Goal: Information Seeking & Learning: Learn about a topic

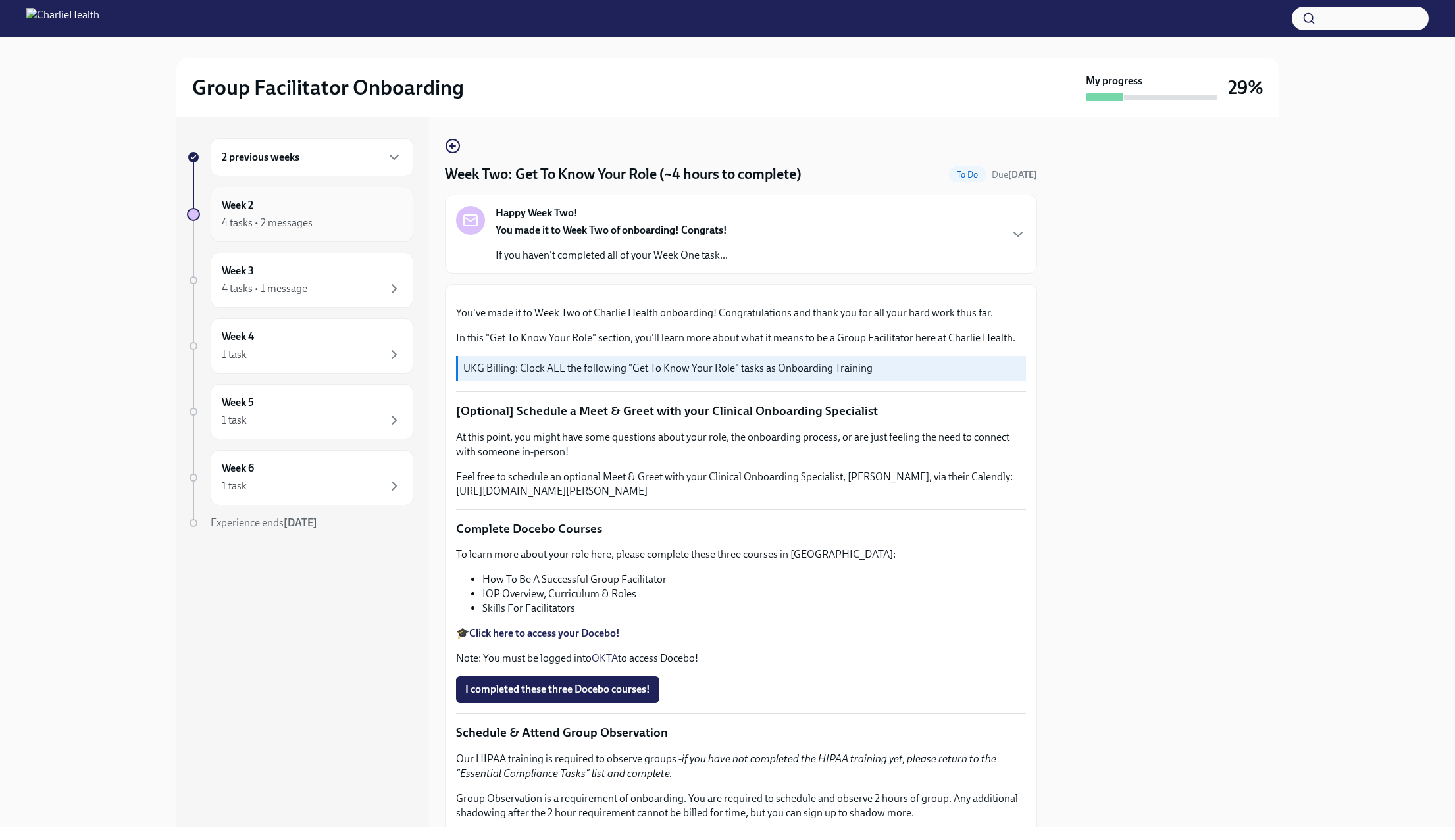
click at [244, 227] on div "4 tasks • 2 messages" at bounding box center [267, 223] width 91 height 14
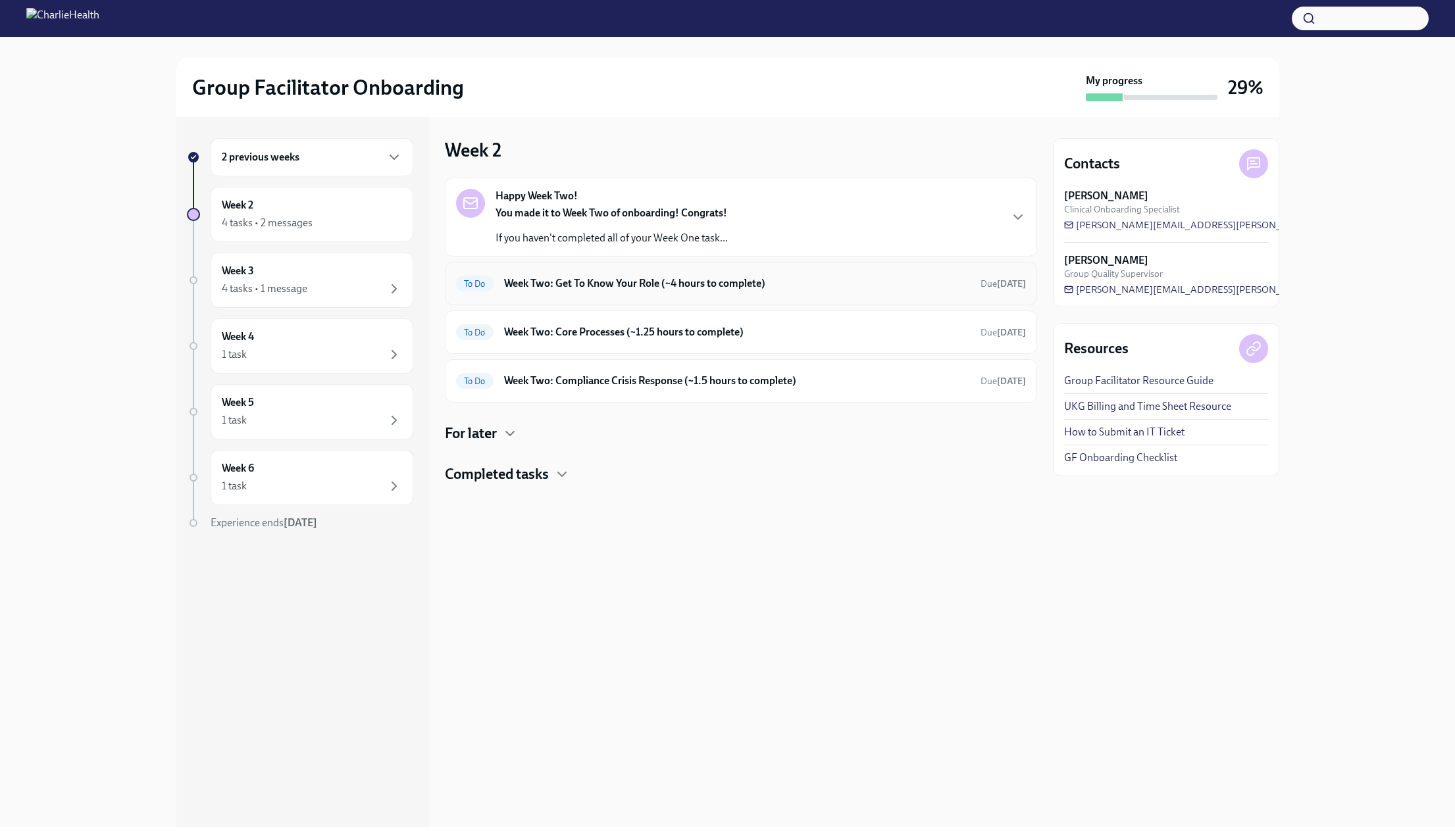
click at [612, 284] on h6 "Week Two: Get To Know Your Role (~4 hours to complete)" at bounding box center [736, 284] width 466 height 14
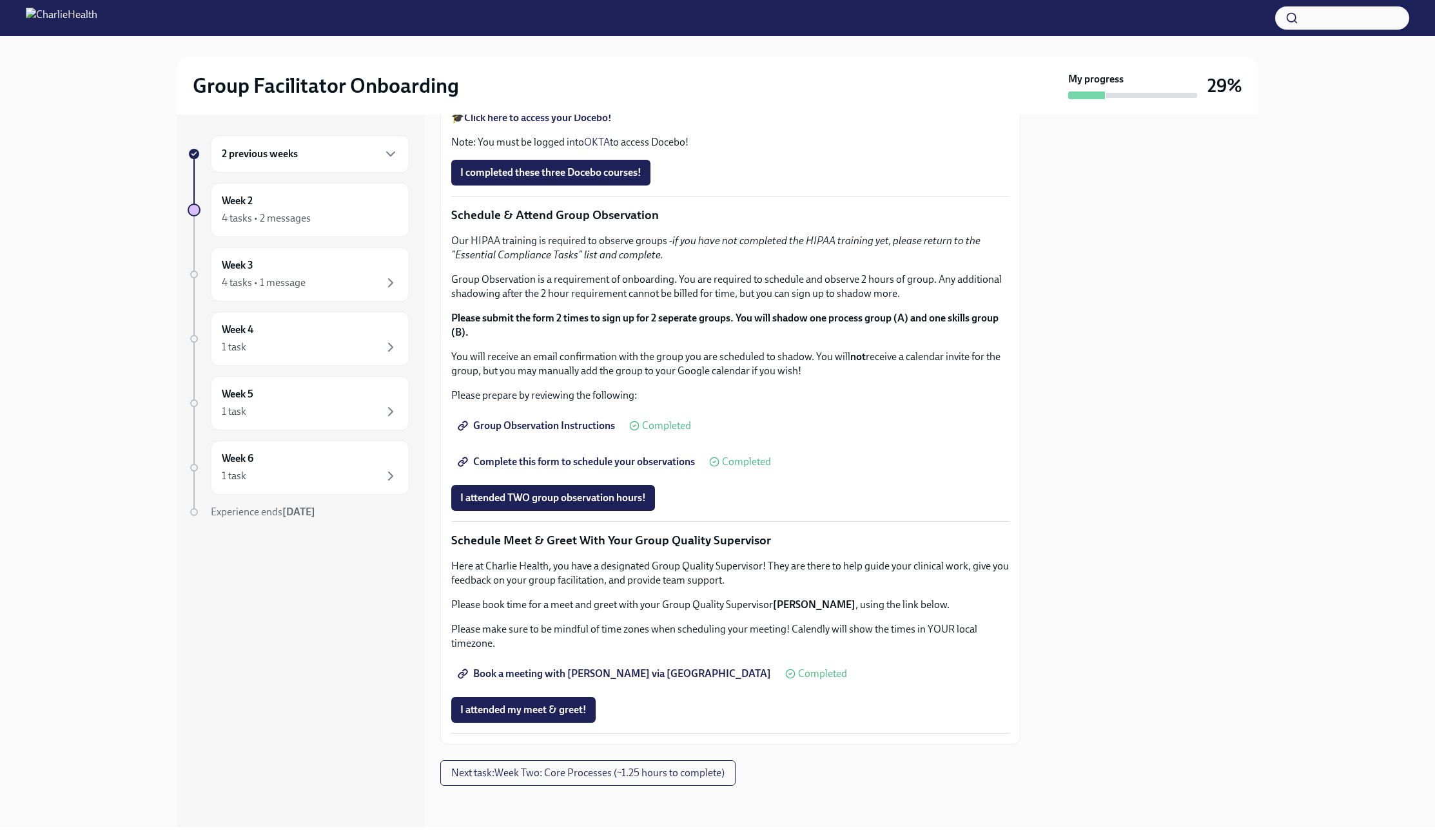
scroll to position [644, 0]
drag, startPoint x: 480, startPoint y: 335, endPoint x: 667, endPoint y: 333, distance: 187.0
click at [667, 72] on li "How To Be A Successful Group Facilitator" at bounding box center [743, 65] width 532 height 14
copy li "How To Be A Successful Group Facilitator"
click at [818, 125] on p "🎓 Click here to access your Docebo!" at bounding box center [730, 117] width 558 height 14
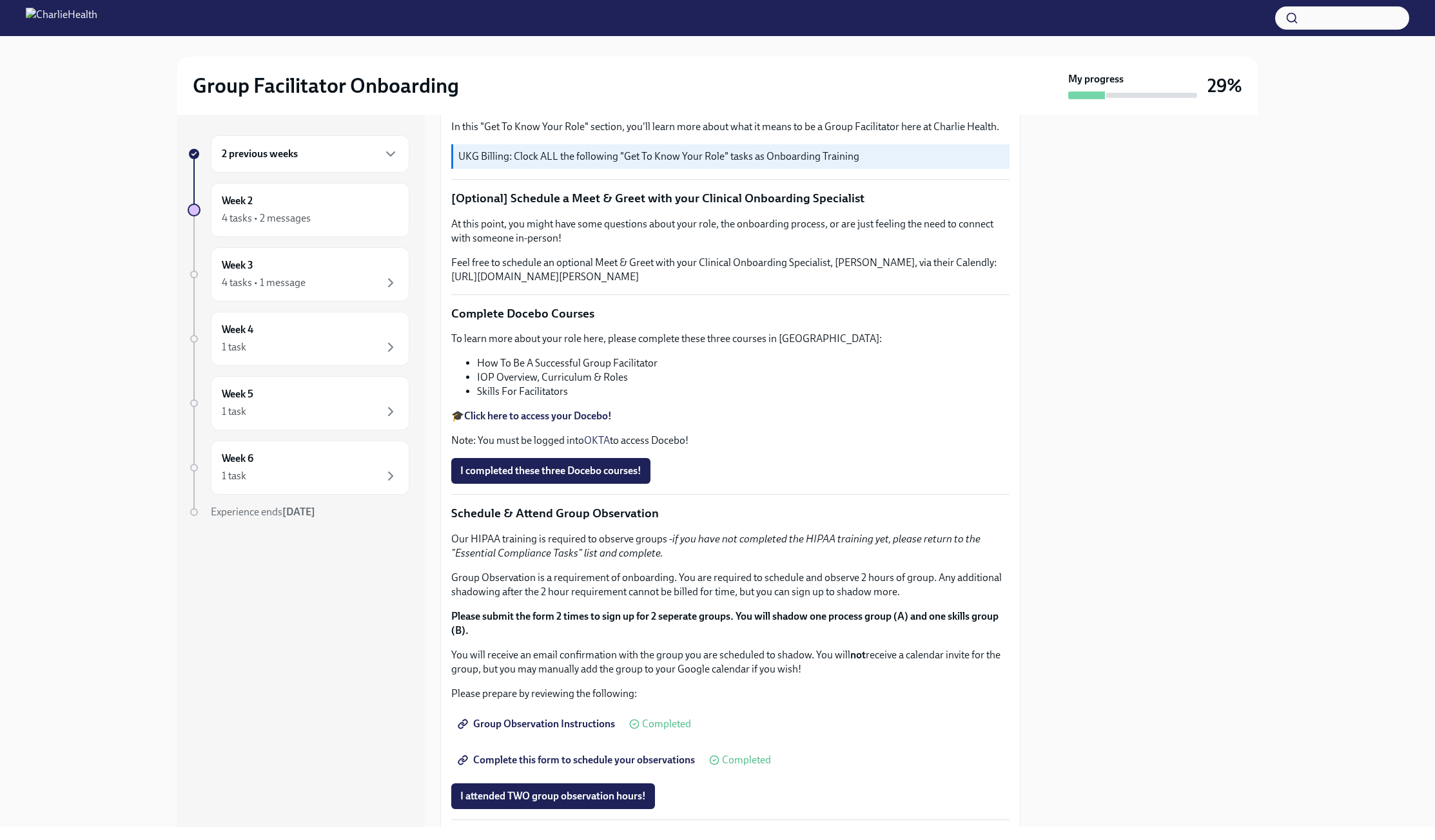
scroll to position [0, 0]
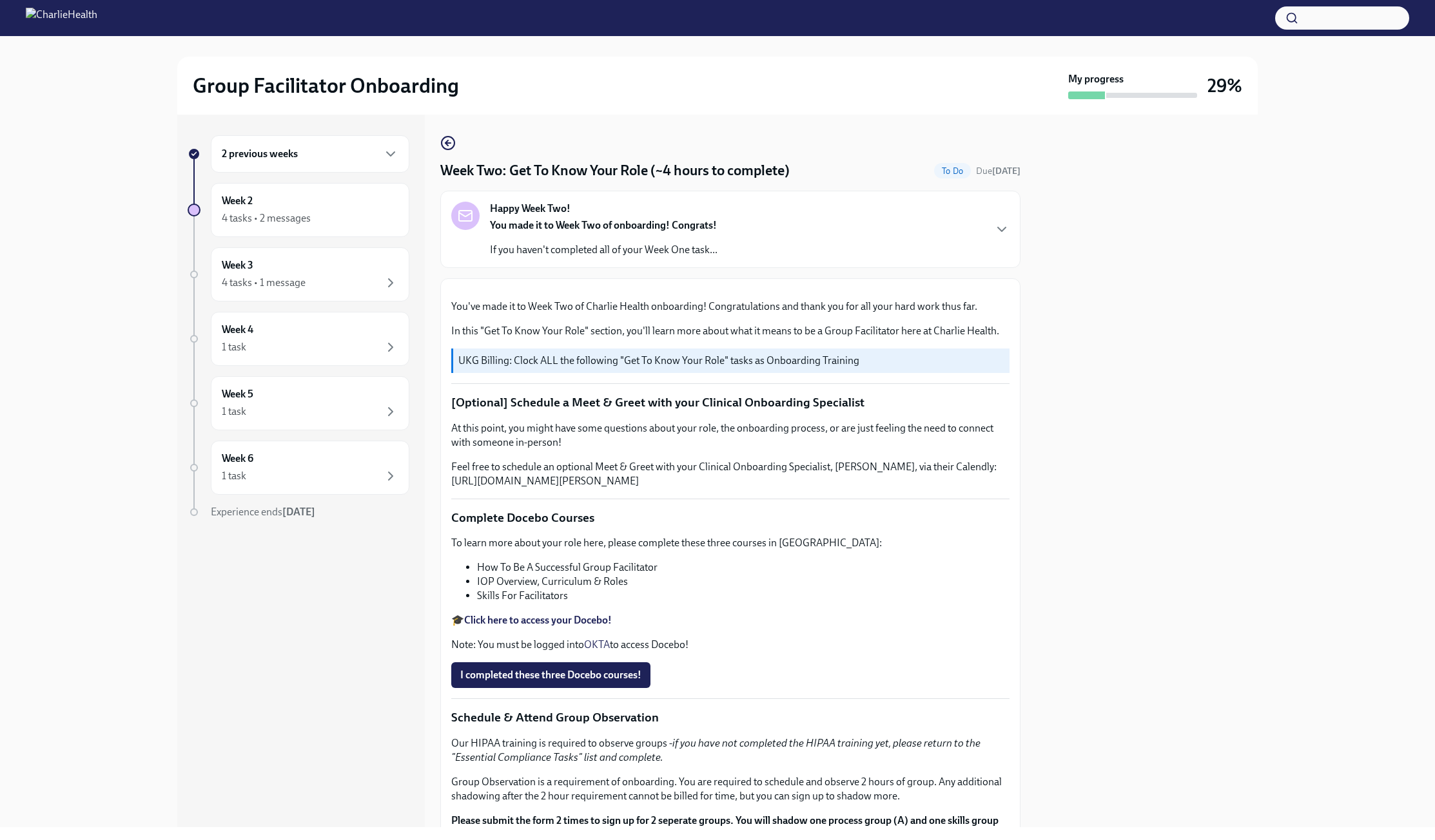
drag, startPoint x: 135, startPoint y: 20, endPoint x: 1140, endPoint y: 296, distance: 1042.2
click at [1140, 296] on div at bounding box center [1147, 471] width 222 height 712
click at [260, 162] on div "2 previous weeks" at bounding box center [310, 154] width 198 height 37
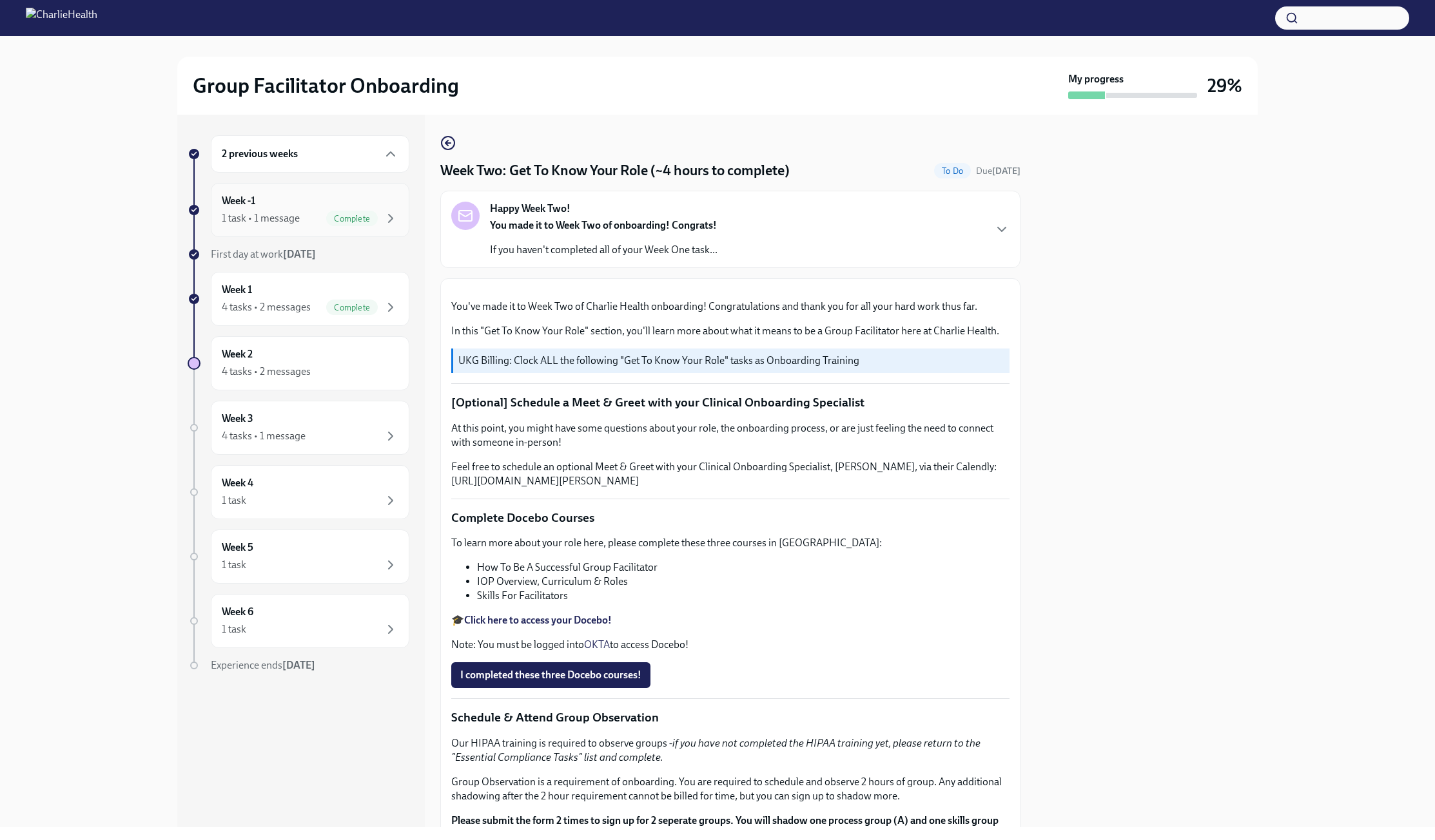
click at [292, 228] on div "Week -1 1 task • 1 message Complete" at bounding box center [310, 210] width 198 height 54
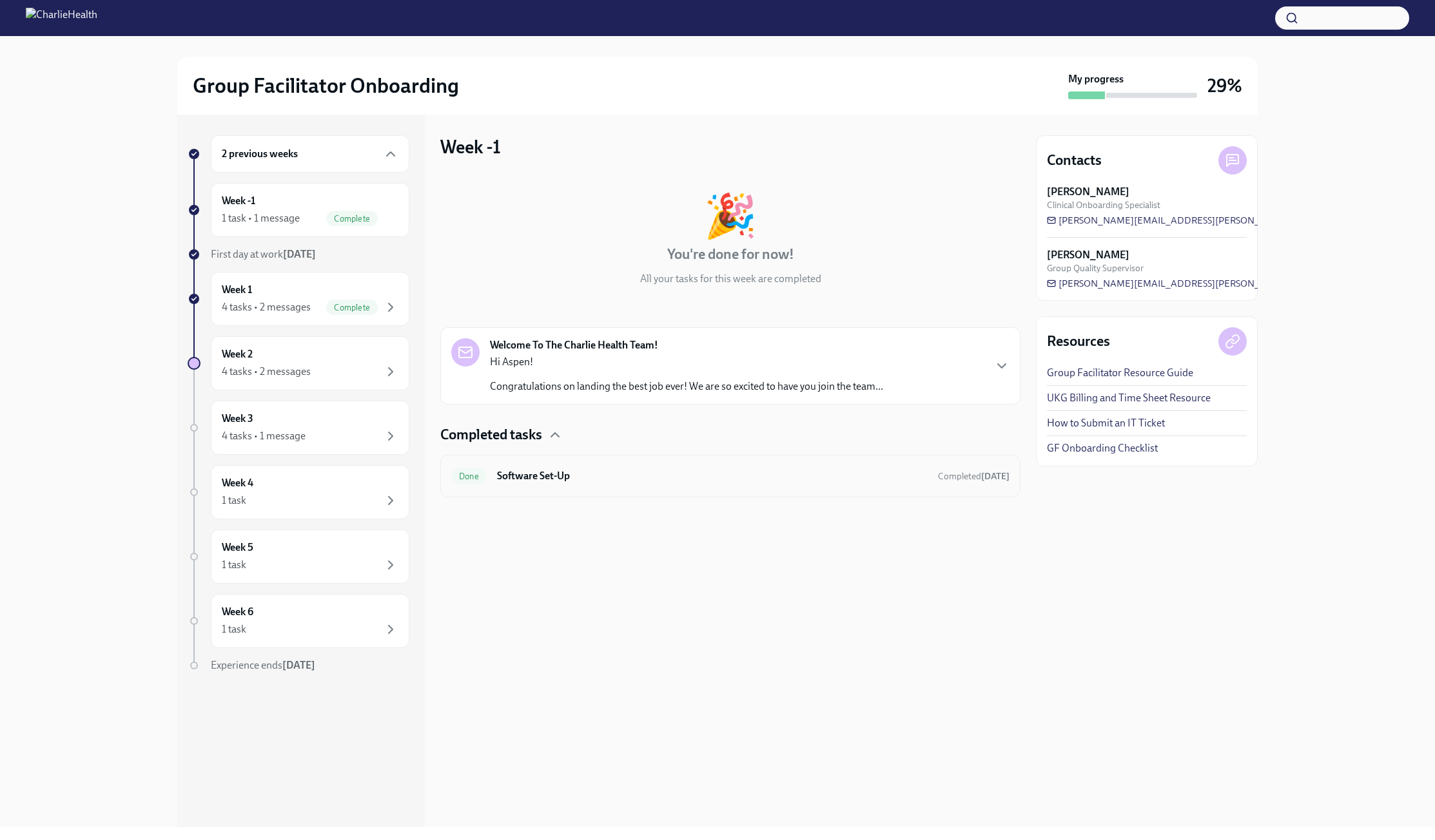
click at [584, 486] on div "Done Software Set-Up Completed [DATE]" at bounding box center [730, 476] width 558 height 21
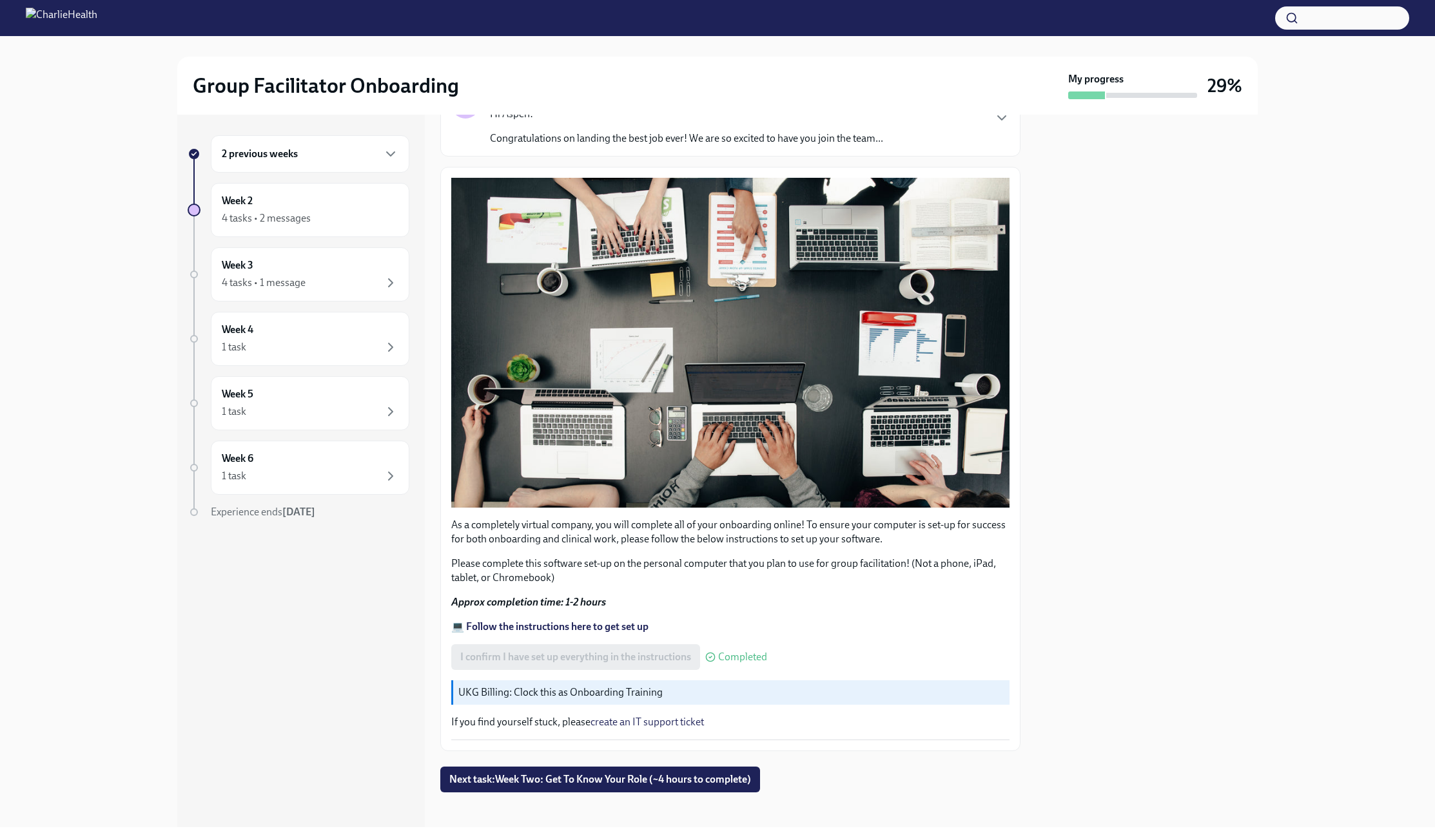
scroll to position [112, 0]
click at [1398, 363] on div "2 previous weeks Week 2 4 tasks • 2 messages Week 3 4 tasks • 1 message Week 4 …" at bounding box center [717, 471] width 1394 height 712
click at [1307, 295] on div "2 previous weeks Week 2 4 tasks • 2 messages Week 3 4 tasks • 1 message Week 4 …" at bounding box center [717, 471] width 1394 height 712
click at [251, 210] on div "Week 2 4 tasks • 2 messages" at bounding box center [310, 210] width 177 height 32
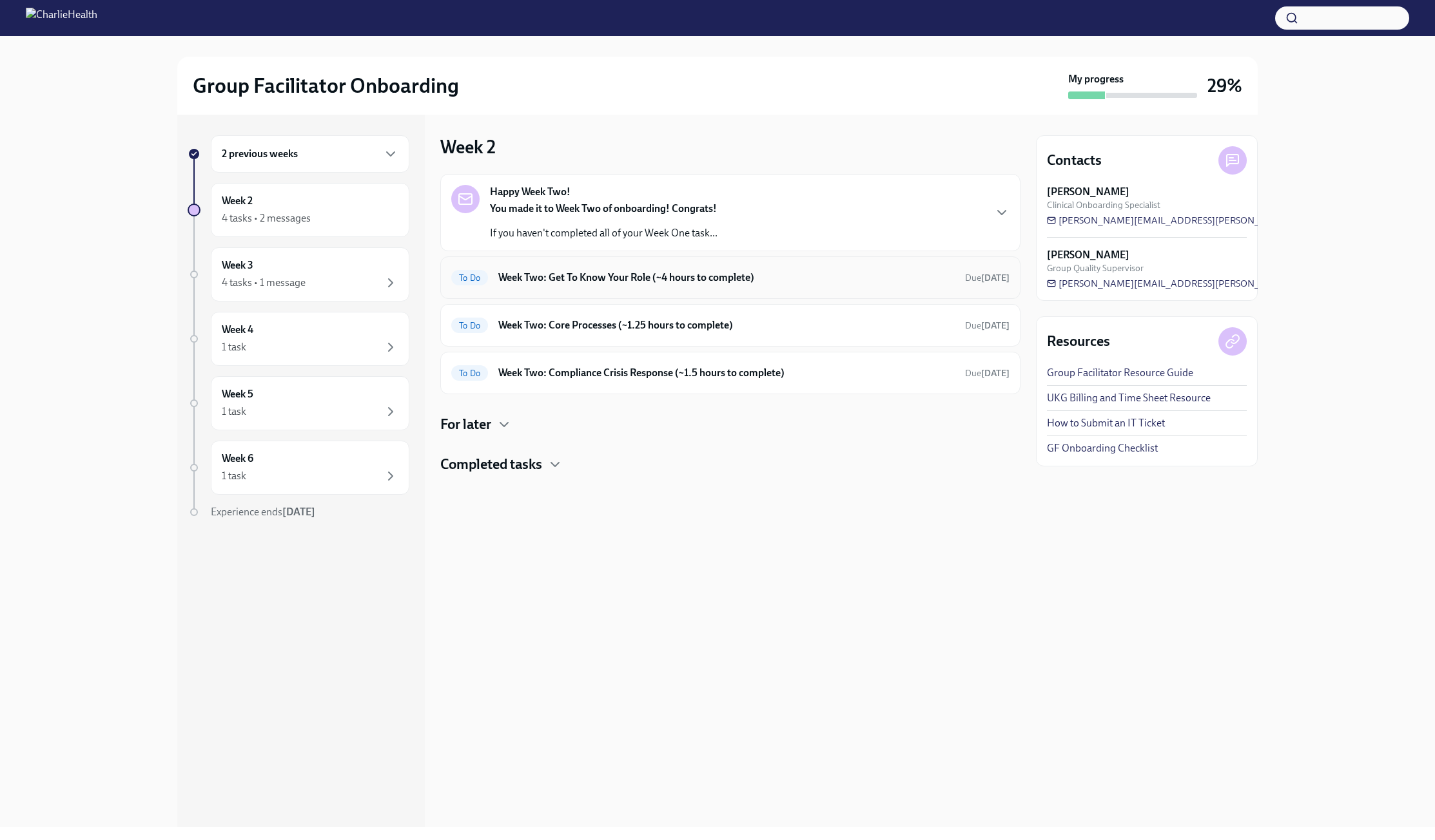
click at [568, 261] on div "To Do Week Two: Get To Know Your Role (~4 hours to complete) Due [DATE]" at bounding box center [730, 277] width 580 height 42
click at [589, 277] on h6 "Week Two: Get To Know Your Role (~4 hours to complete)" at bounding box center [726, 278] width 456 height 14
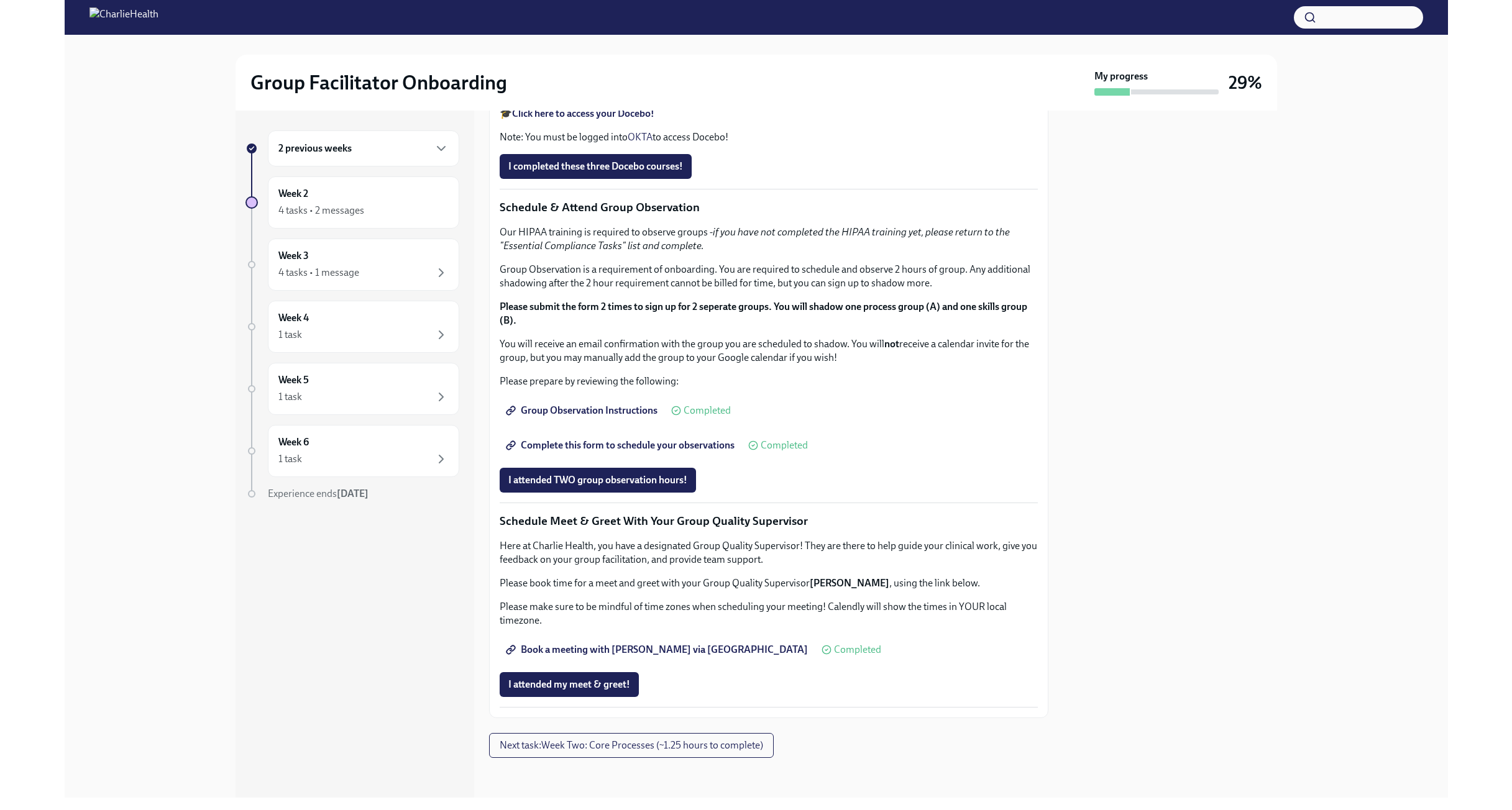
scroll to position [570, 0]
drag, startPoint x: 526, startPoint y: 404, endPoint x: 618, endPoint y: 403, distance: 92.0
click at [618, 97] on li "Skills For Facilitators" at bounding box center [781, 90] width 513 height 13
copy li "Skills For Facilitators"
